Goal: Task Accomplishment & Management: Complete application form

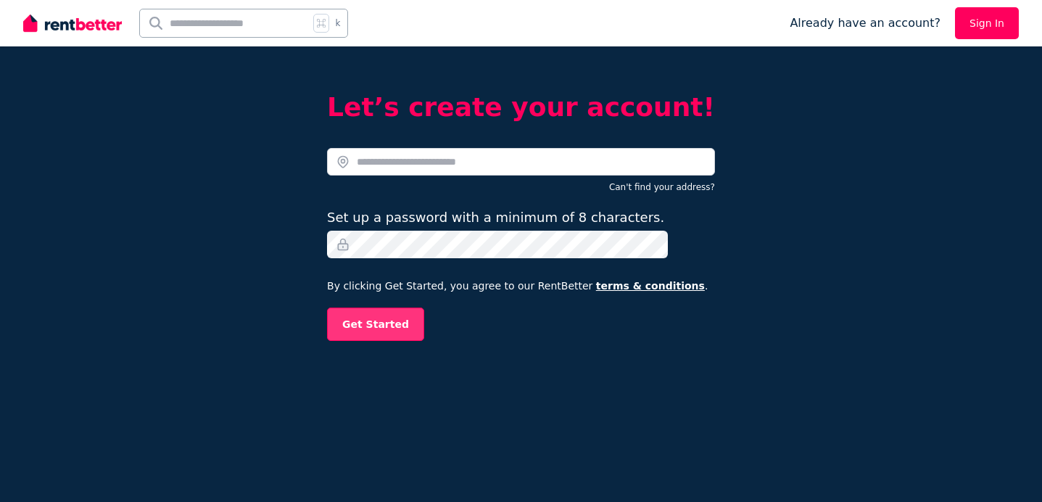
click at [397, 321] on button "Get Started" at bounding box center [375, 323] width 97 height 33
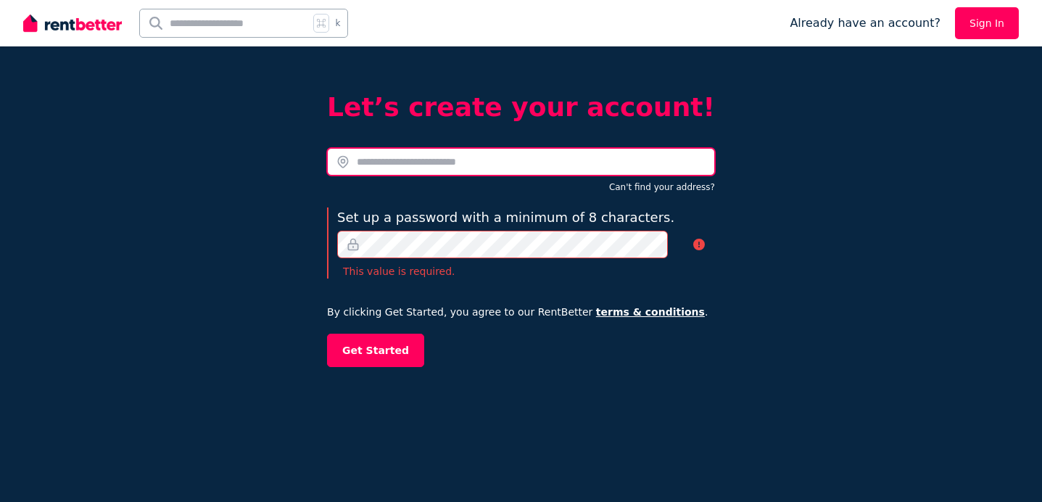
click at [382, 162] on input "text" at bounding box center [521, 162] width 388 height 28
